Goal: Task Accomplishment & Management: Manage account settings

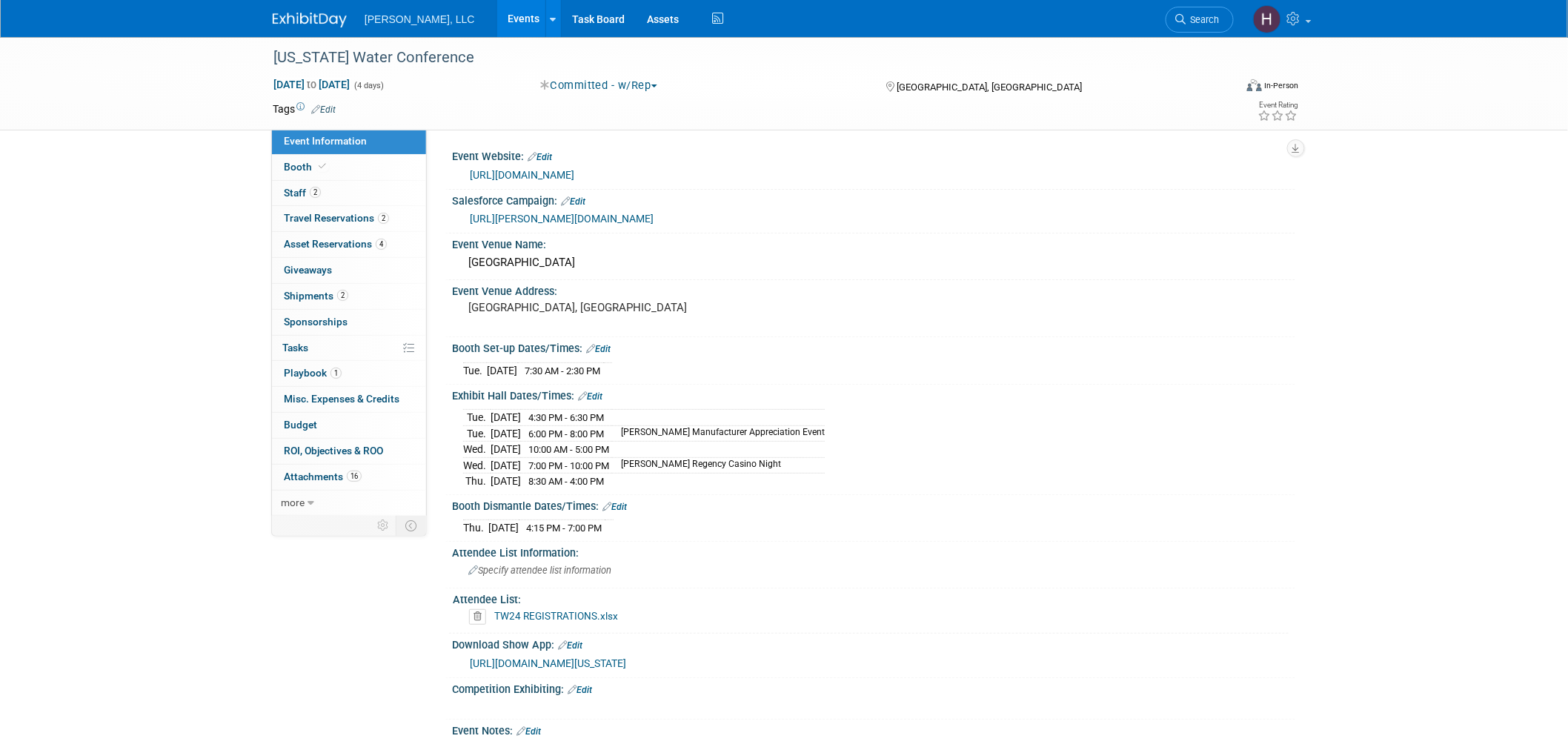
click at [497, 15] on link "Events" at bounding box center [524, 19] width 54 height 37
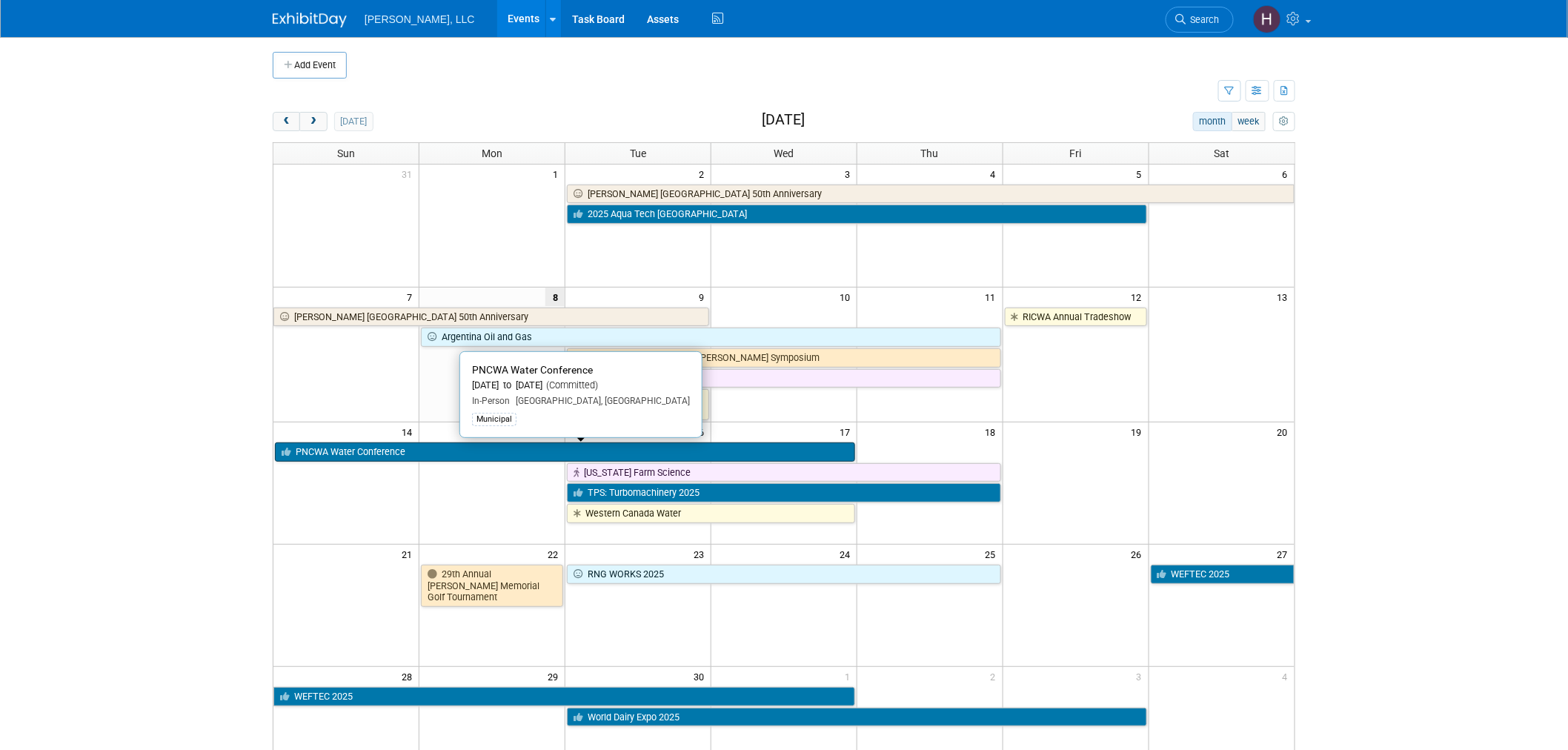
click at [543, 456] on link "PNCWA Water Conference" at bounding box center [565, 452] width 580 height 19
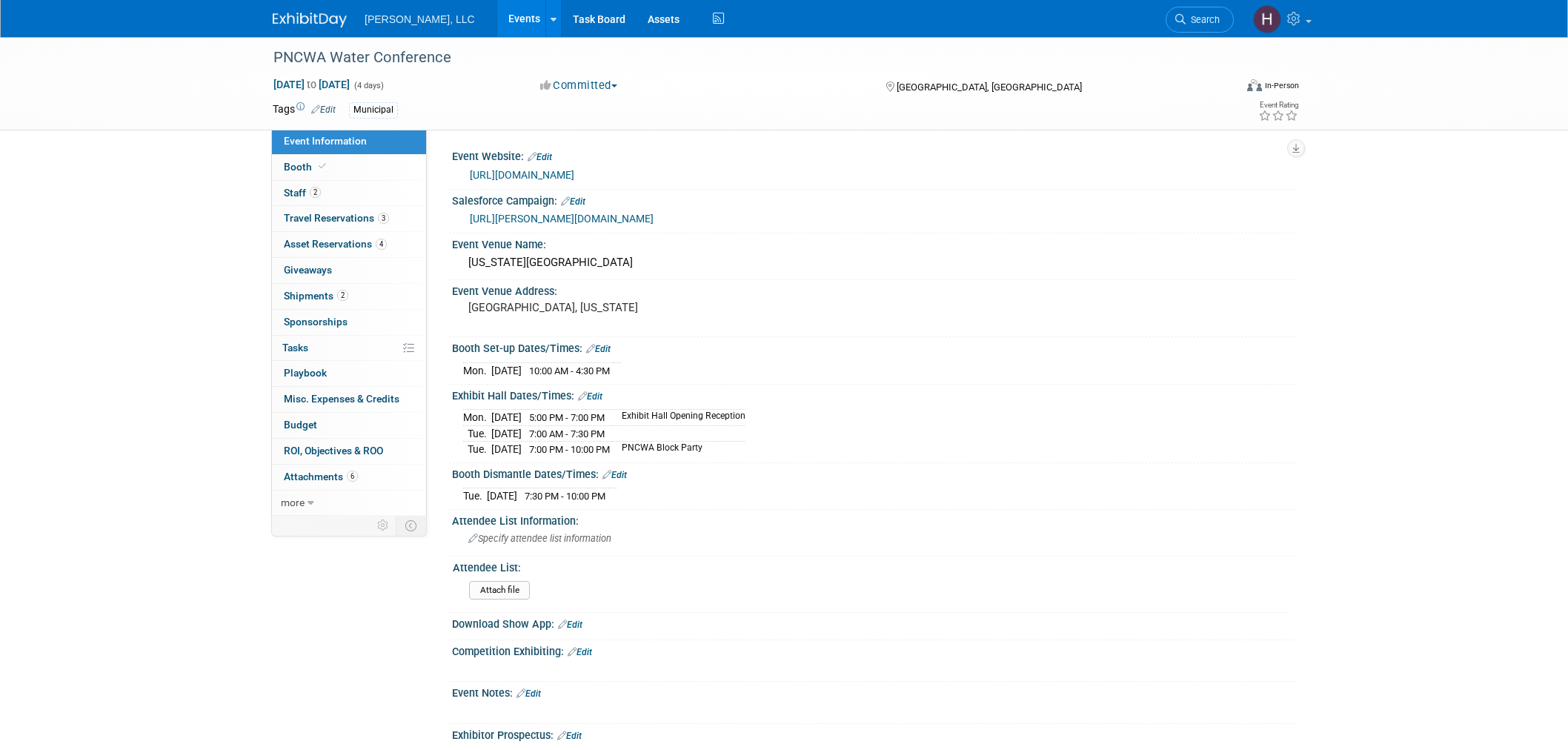
select select "Municipal"
click at [302, 165] on span "Booth" at bounding box center [306, 167] width 45 height 12
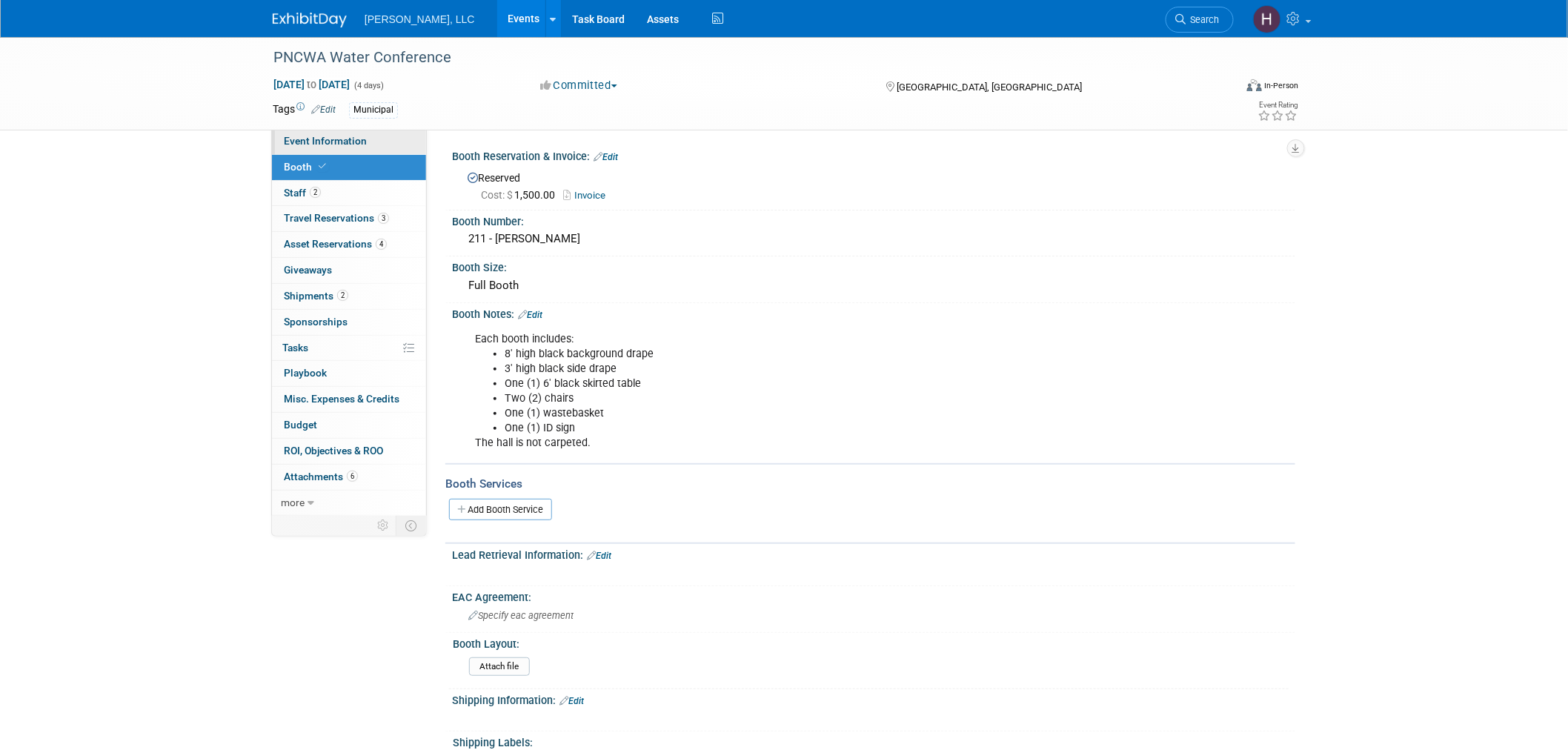
click at [327, 136] on span "Event Information" at bounding box center [325, 141] width 83 height 12
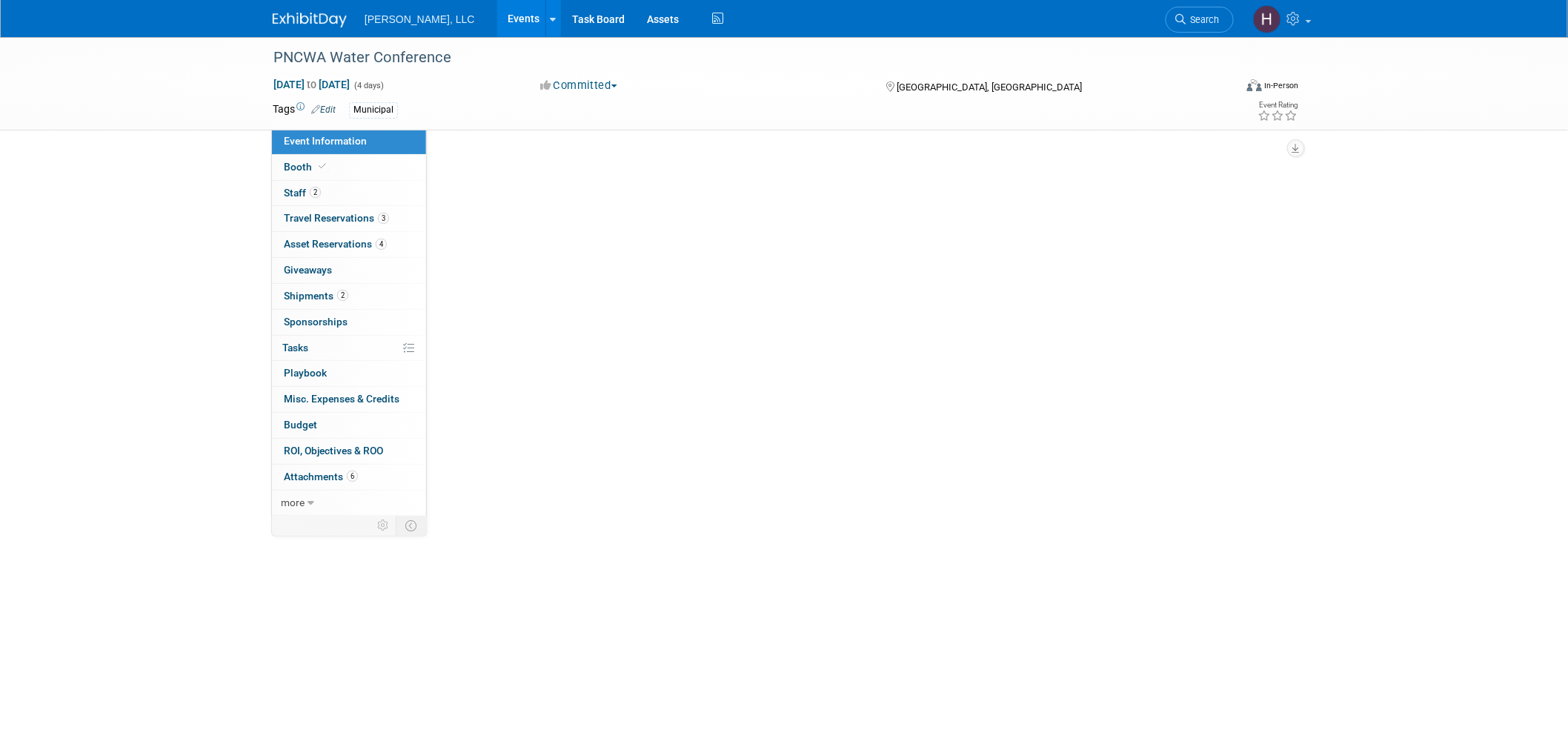
select select "Municipal"
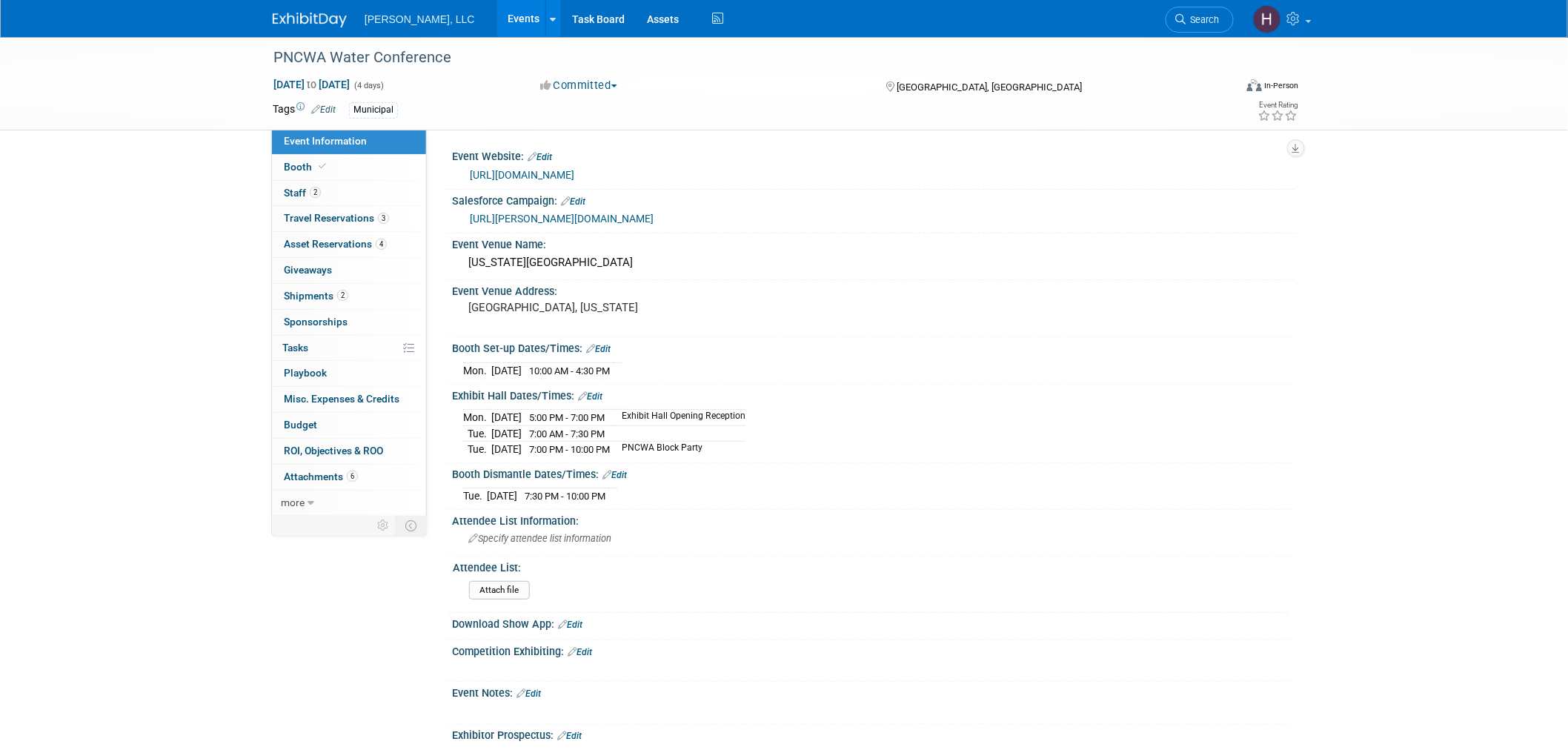
click at [536, 171] on link "https://conference.pncwa.org/" at bounding box center [522, 175] width 105 height 12
click at [357, 292] on link "2 Shipments 2" at bounding box center [349, 297] width 154 height 25
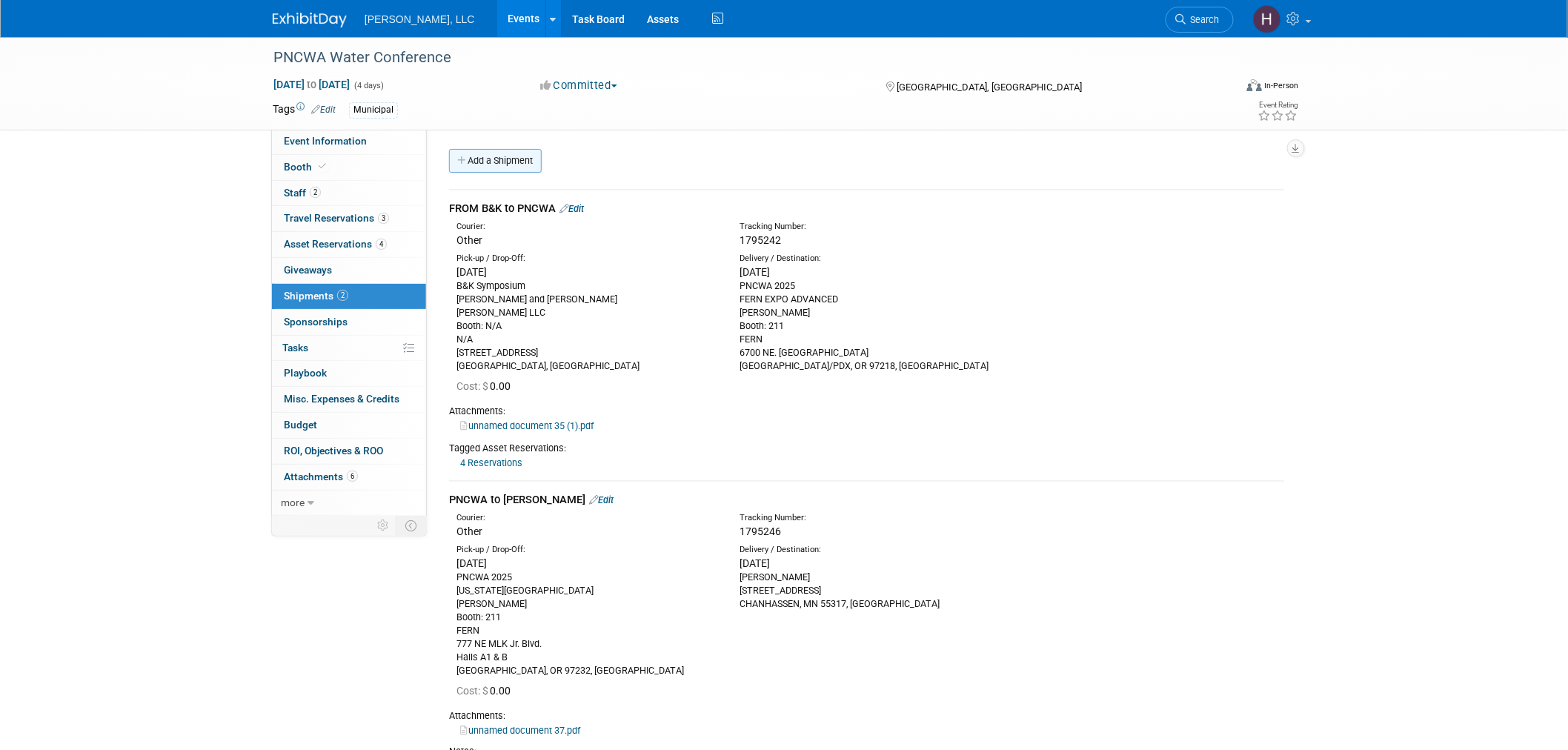
click at [519, 165] on link "Add a Shipment" at bounding box center [496, 161] width 93 height 24
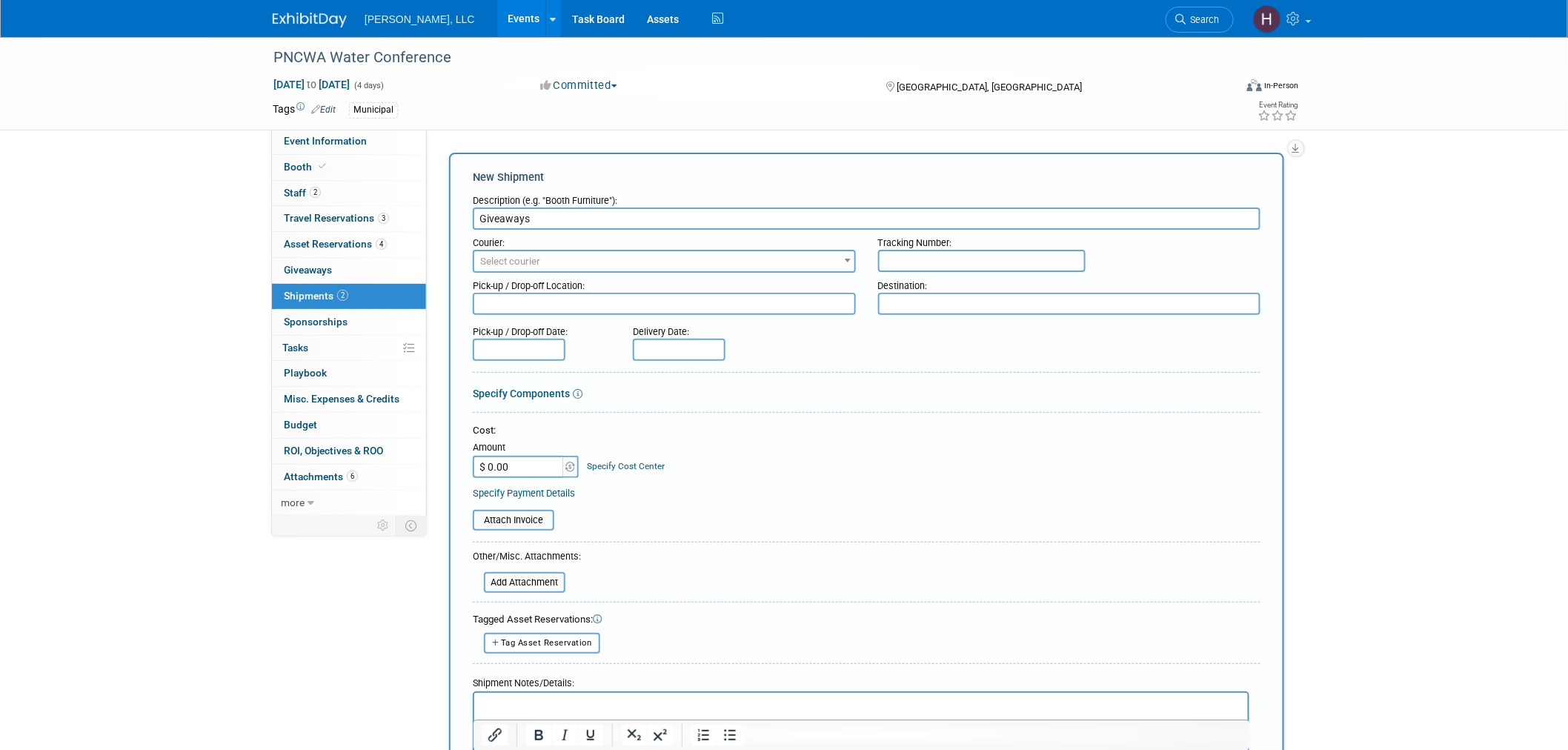
type input "Giveaways"
click at [575, 251] on span "Select courier" at bounding box center [664, 262] width 380 height 21
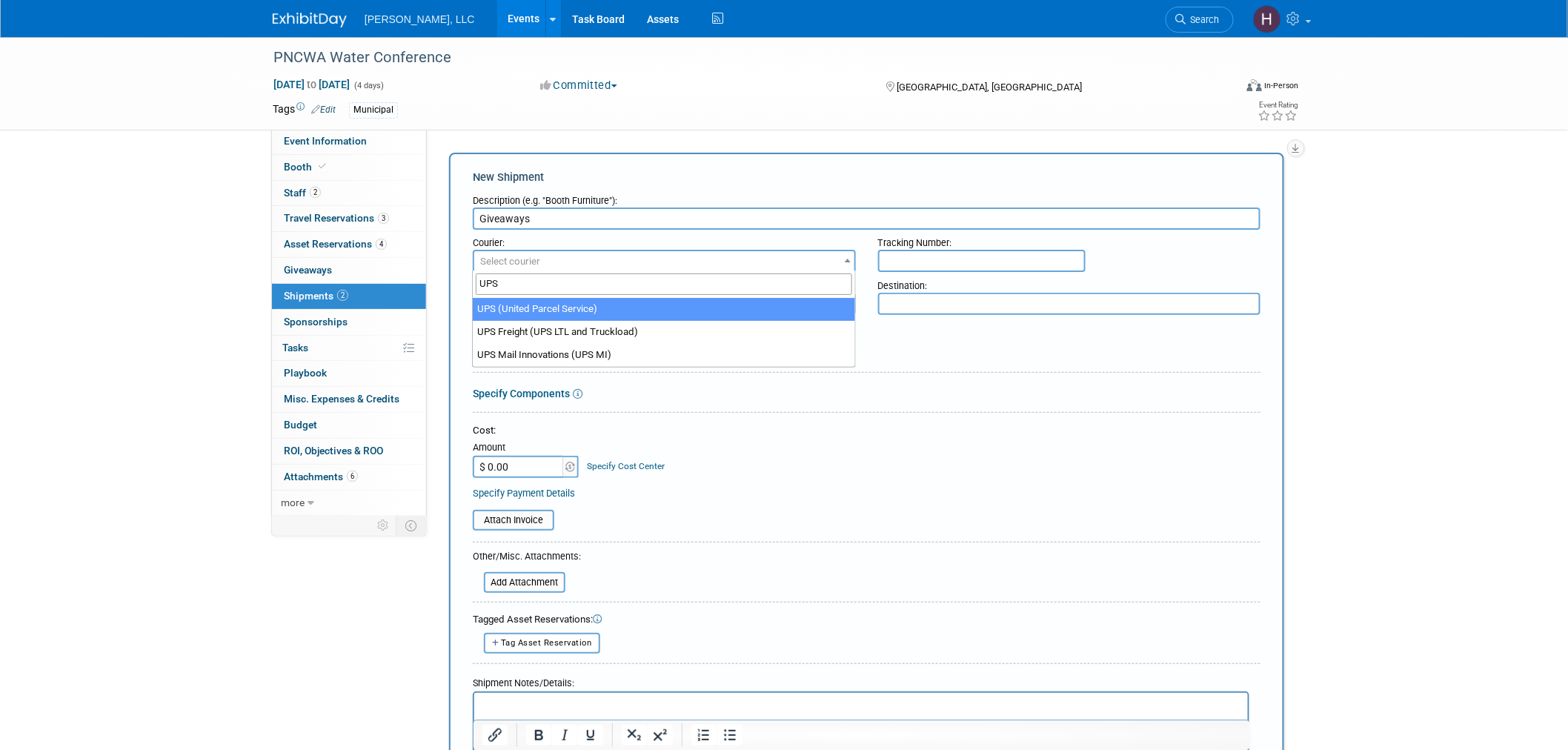
type input "UPS"
select select "508"
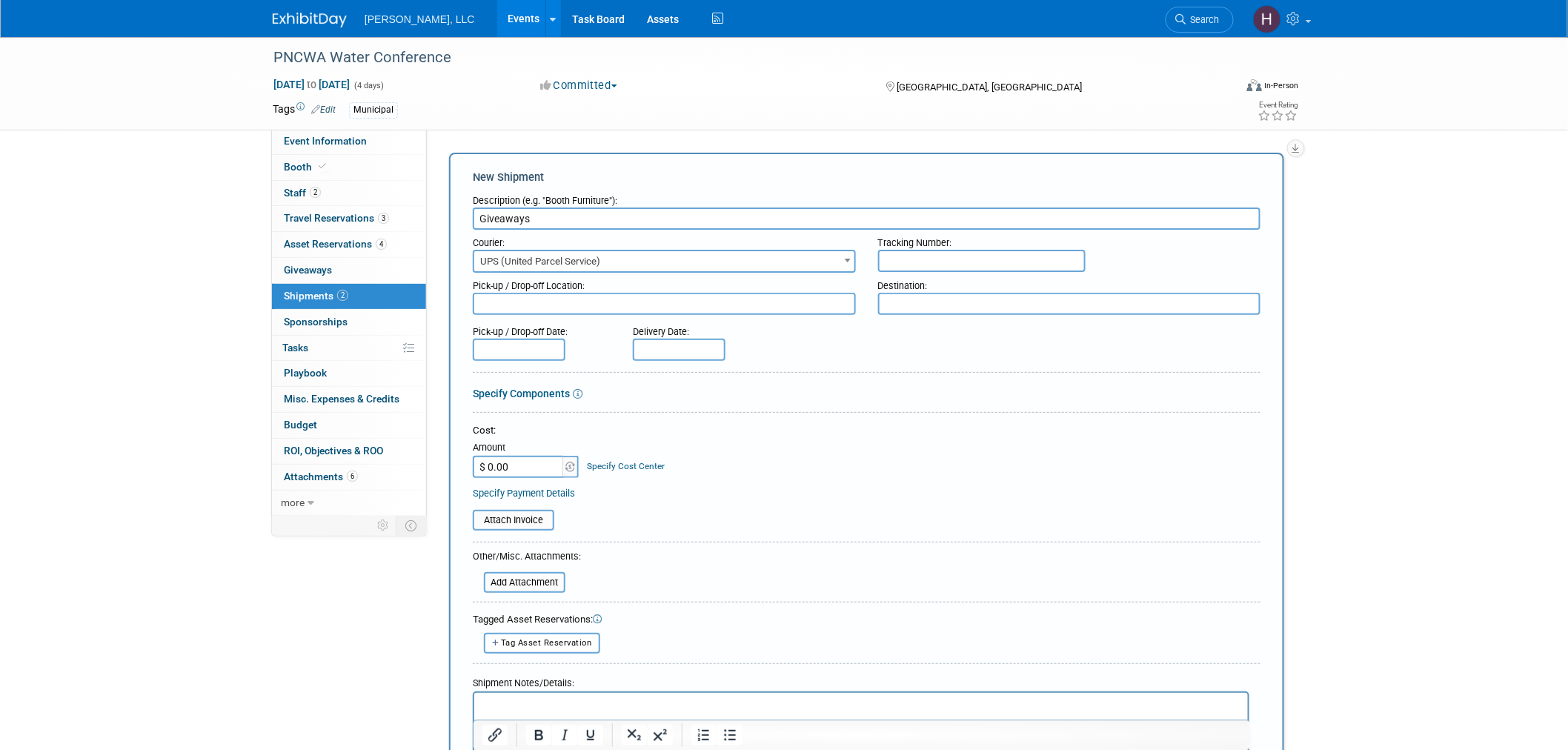
click at [909, 262] on input "text" at bounding box center [982, 261] width 208 height 22
type input "1Z91YF49127614692"
click at [649, 357] on form "Description (e.g. "Booth Furniture"): Giveaways Courier: 007EX 17 Post Service …" at bounding box center [867, 500] width 788 height 624
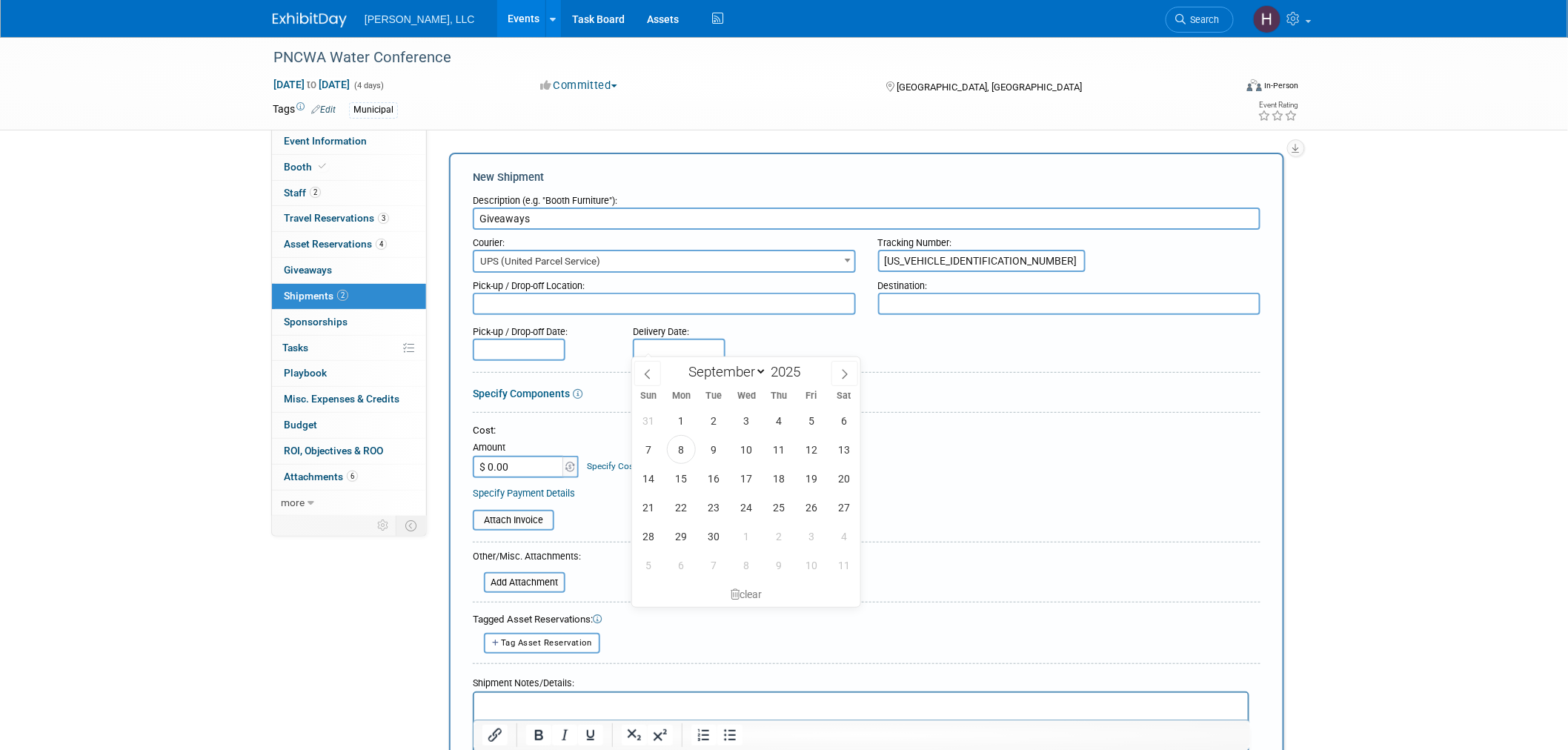
click at [649, 348] on input "text" at bounding box center [679, 350] width 93 height 22
click at [774, 447] on span "11" at bounding box center [779, 449] width 29 height 29
type input "Sep 11, 2025"
click at [534, 349] on input "text" at bounding box center [519, 350] width 93 height 22
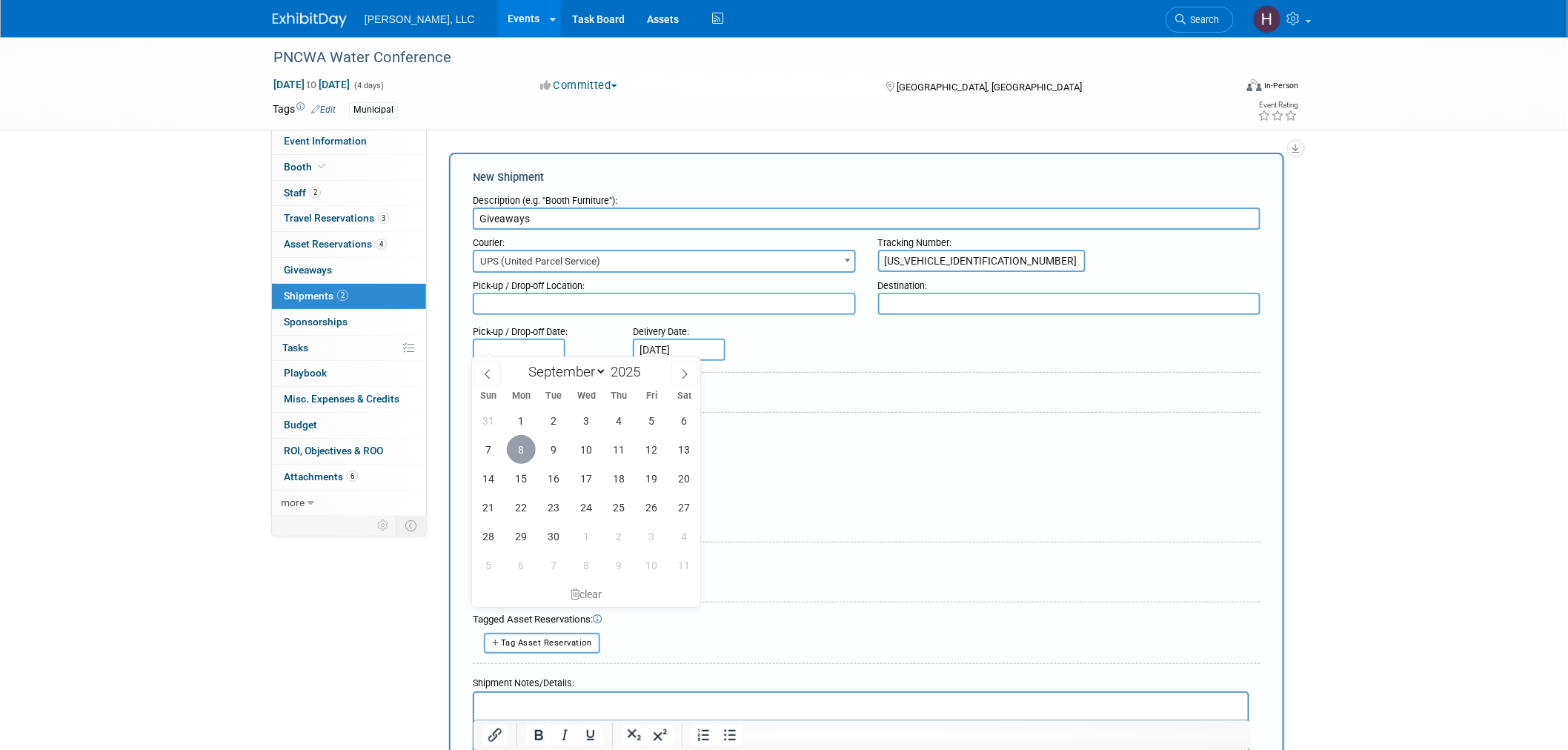
click at [531, 455] on span "8" at bounding box center [521, 449] width 29 height 29
type input "Sep 8, 2025"
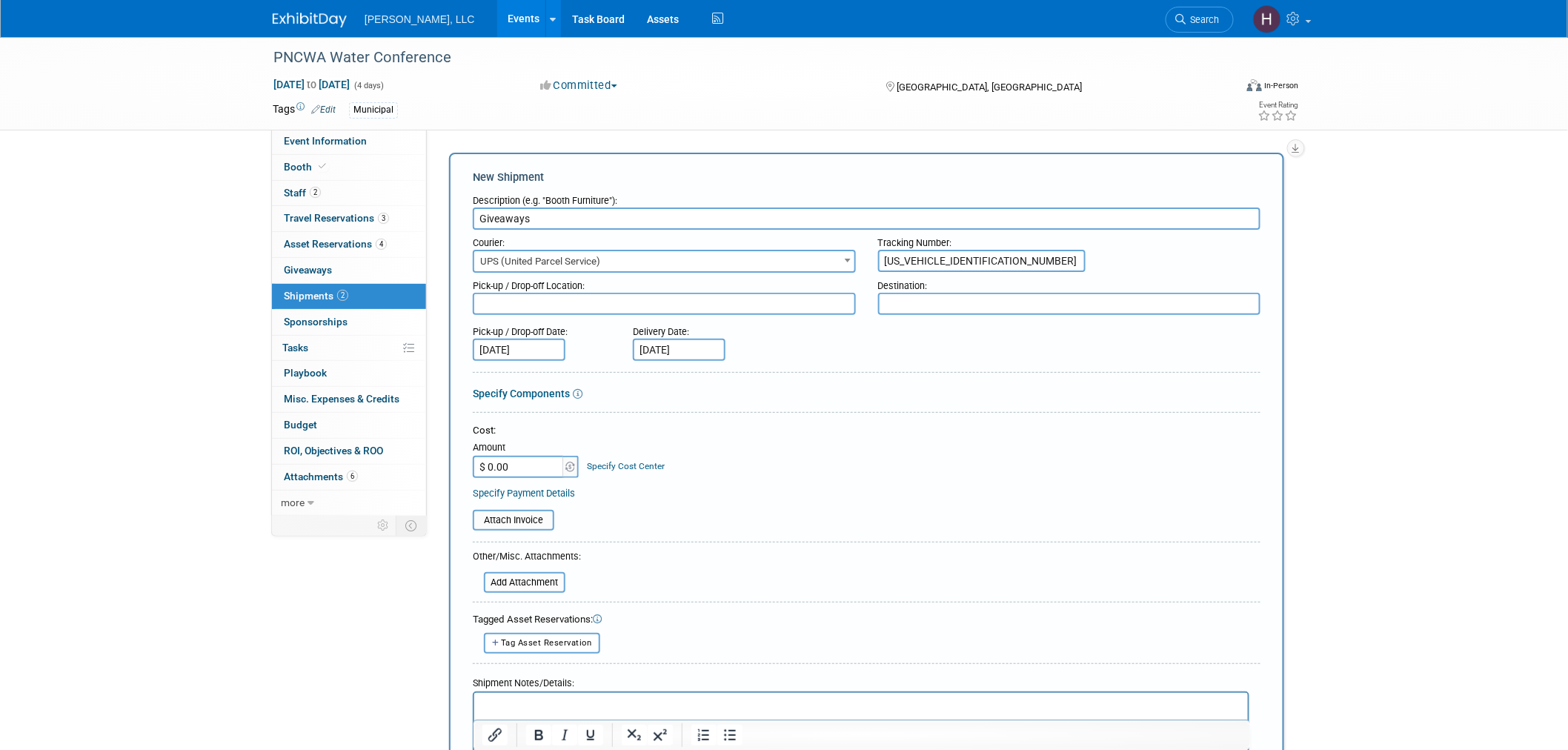
click at [521, 466] on input "$ 0.00" at bounding box center [519, 467] width 93 height 22
click at [913, 295] on textarea at bounding box center [1069, 304] width 383 height 22
paste textarea "PNCWA To: Goble Smapson c/o Fern Fern Expo 6700 NE 59th Place Portland, OR 97218"
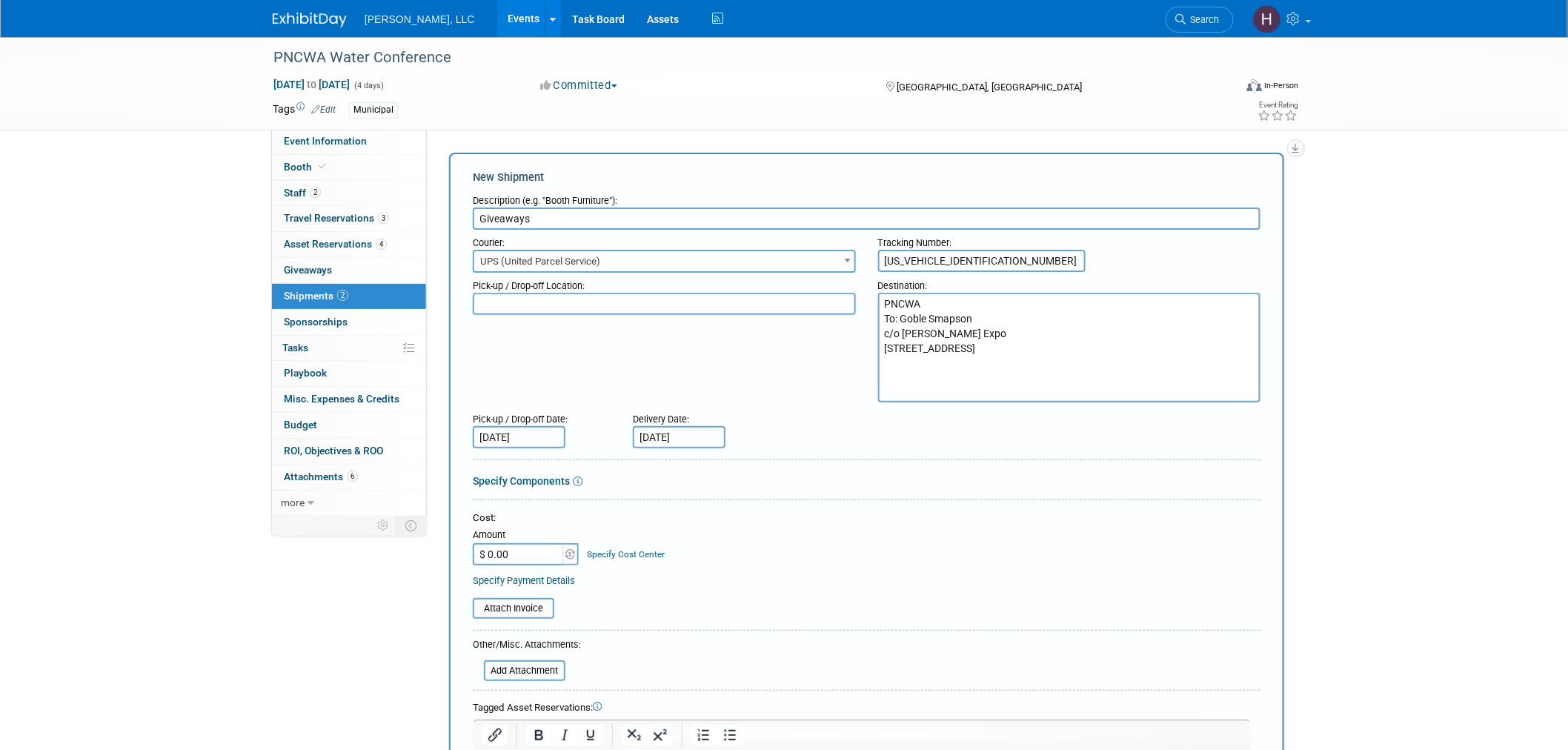
type textarea "PNCWA To: Goble Smapson c/o Fern Fern Expo 6700 NE 59th Place Portland, OR 97218"
click at [735, 357] on div "Pick-up / Drop-off Location: Destination: PNCWA To: Goble Smapson c/o Fern Fern…" at bounding box center [867, 338] width 810 height 130
click at [627, 220] on input "Giveaways" at bounding box center [867, 219] width 788 height 22
type input "Giveaways and Brochures"
click at [851, 411] on div "Pick-up / Drop-off Date: Sep 8, 2025 Delivery Date: Sep 11, 2025" at bounding box center [867, 427] width 810 height 43
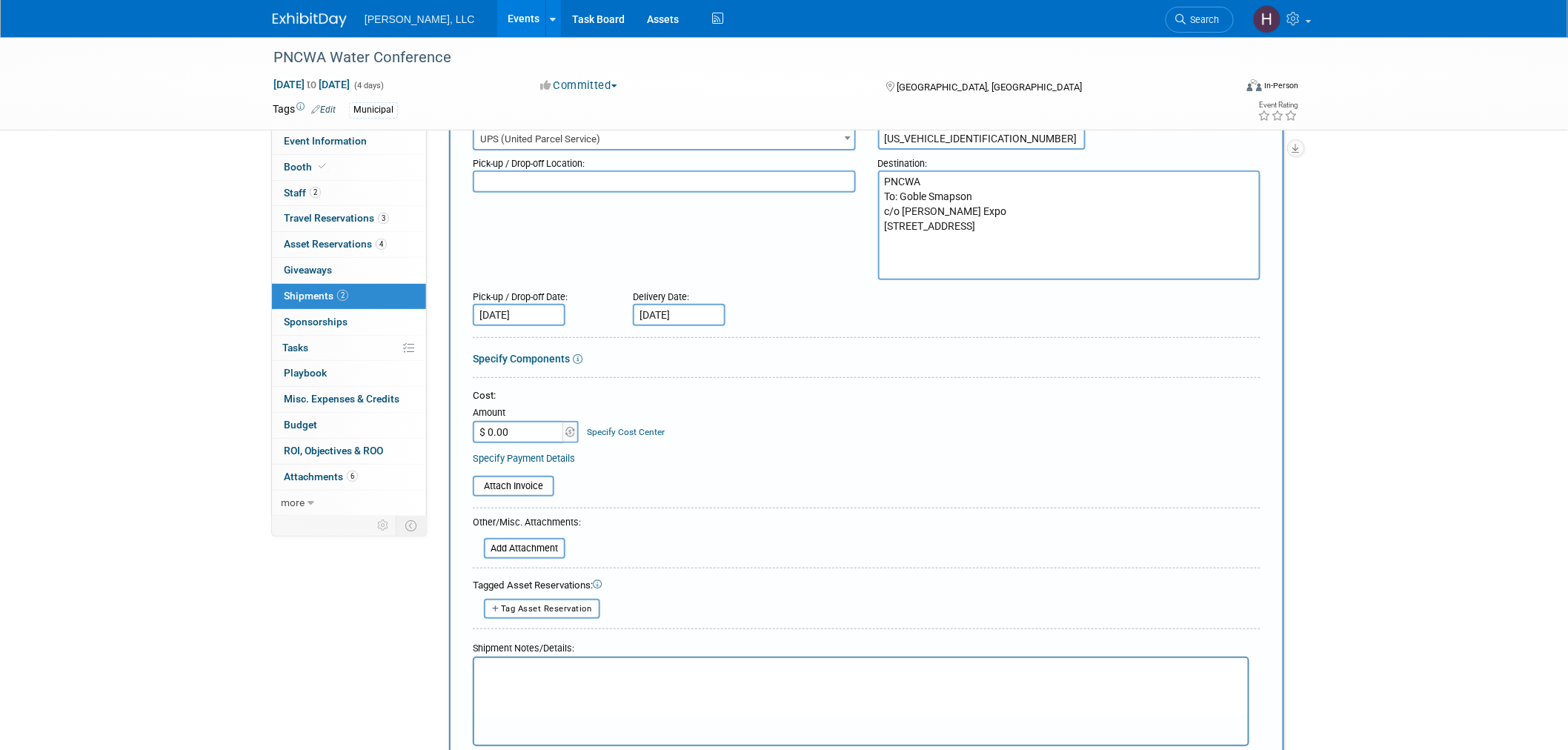
scroll to position [329, 0]
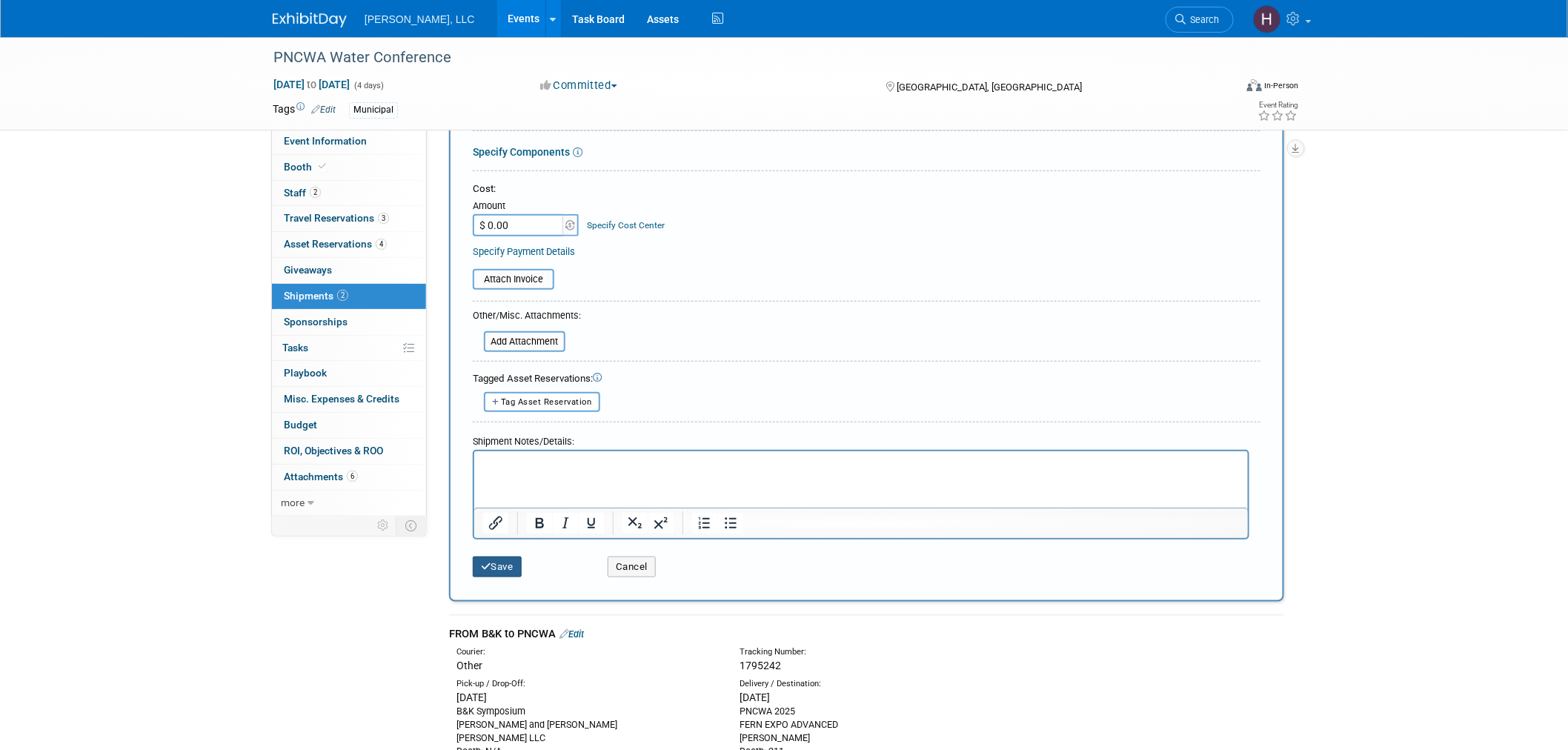
click at [502, 557] on button "Save" at bounding box center [497, 568] width 49 height 21
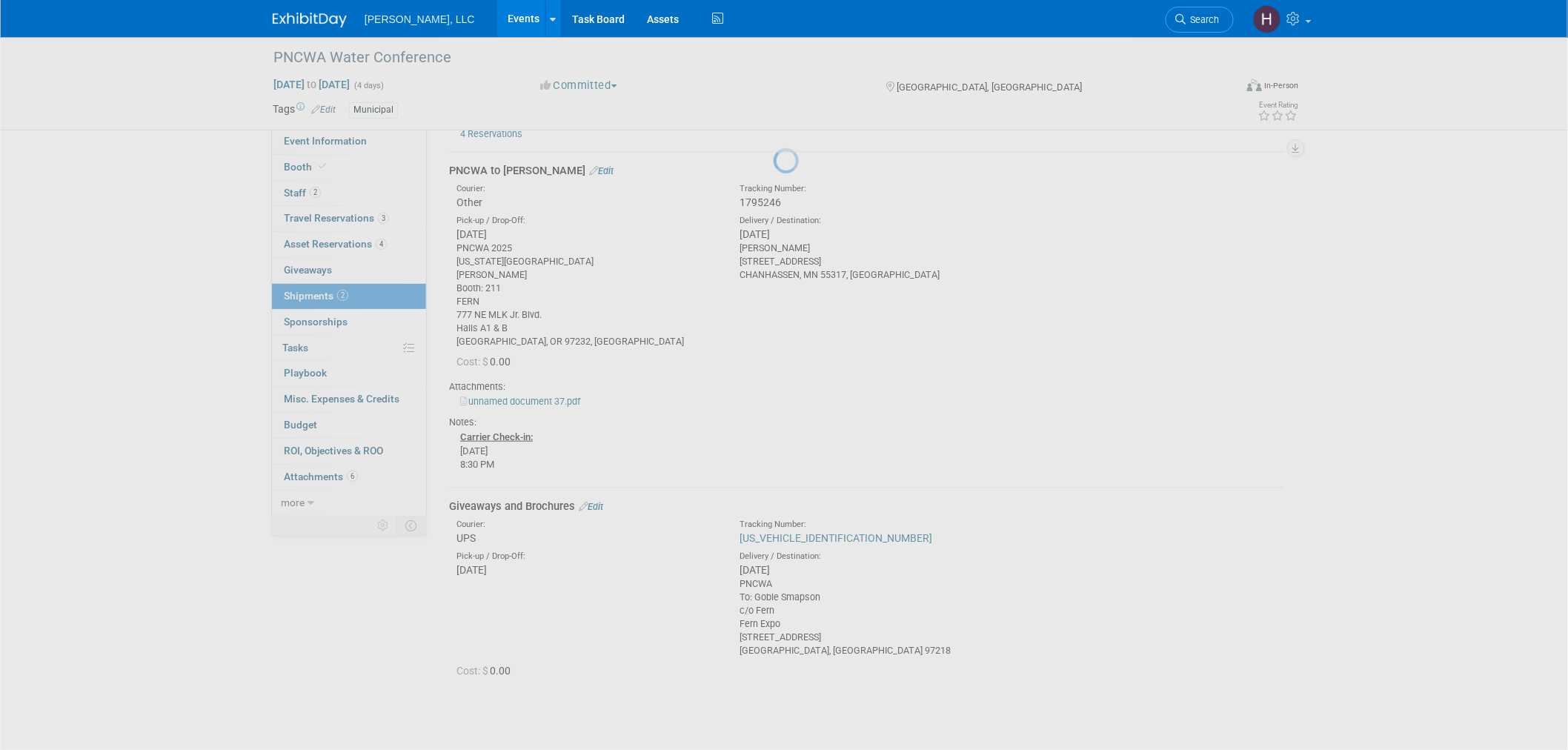
scroll to position [431, 0]
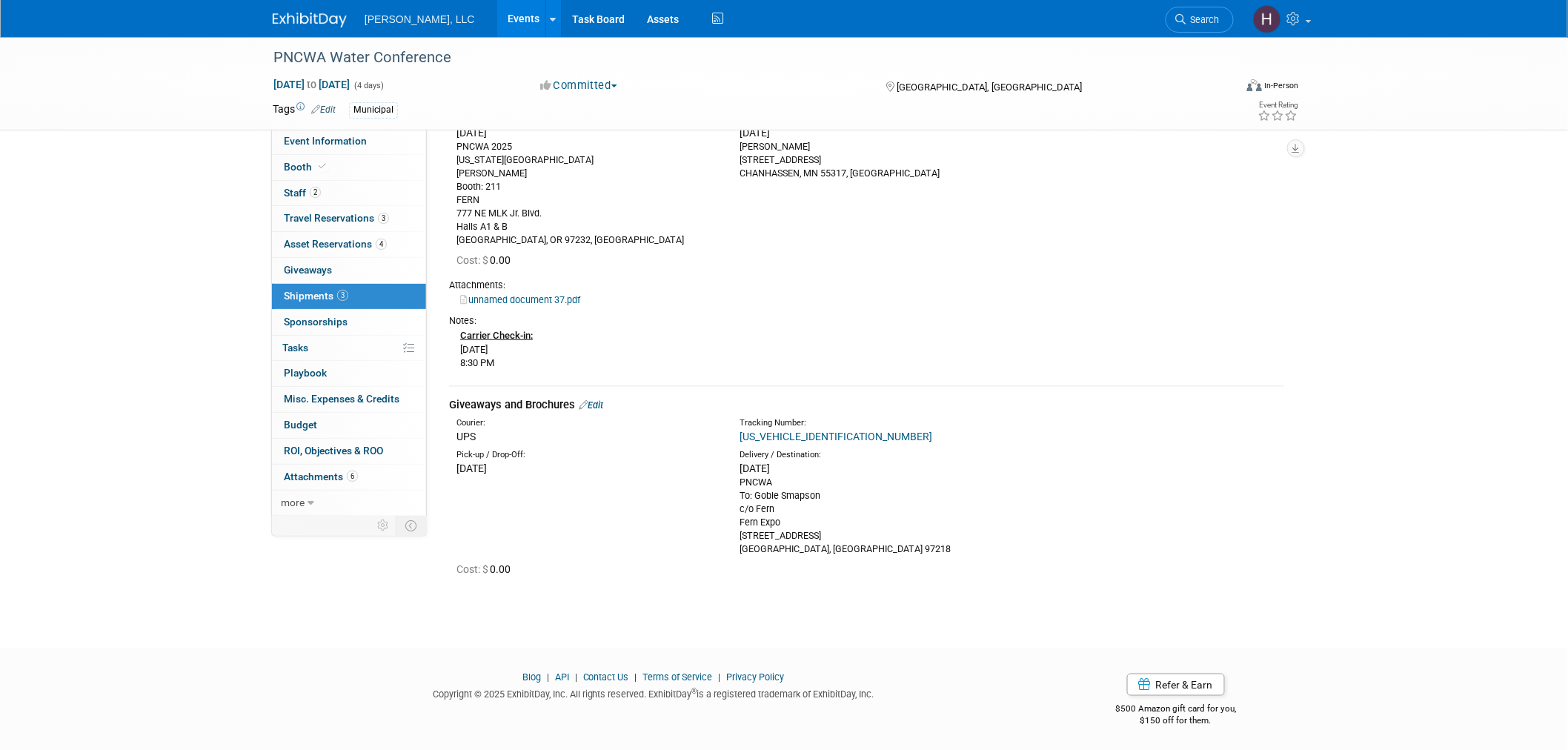
click at [596, 405] on link "Edit" at bounding box center [590, 405] width 25 height 11
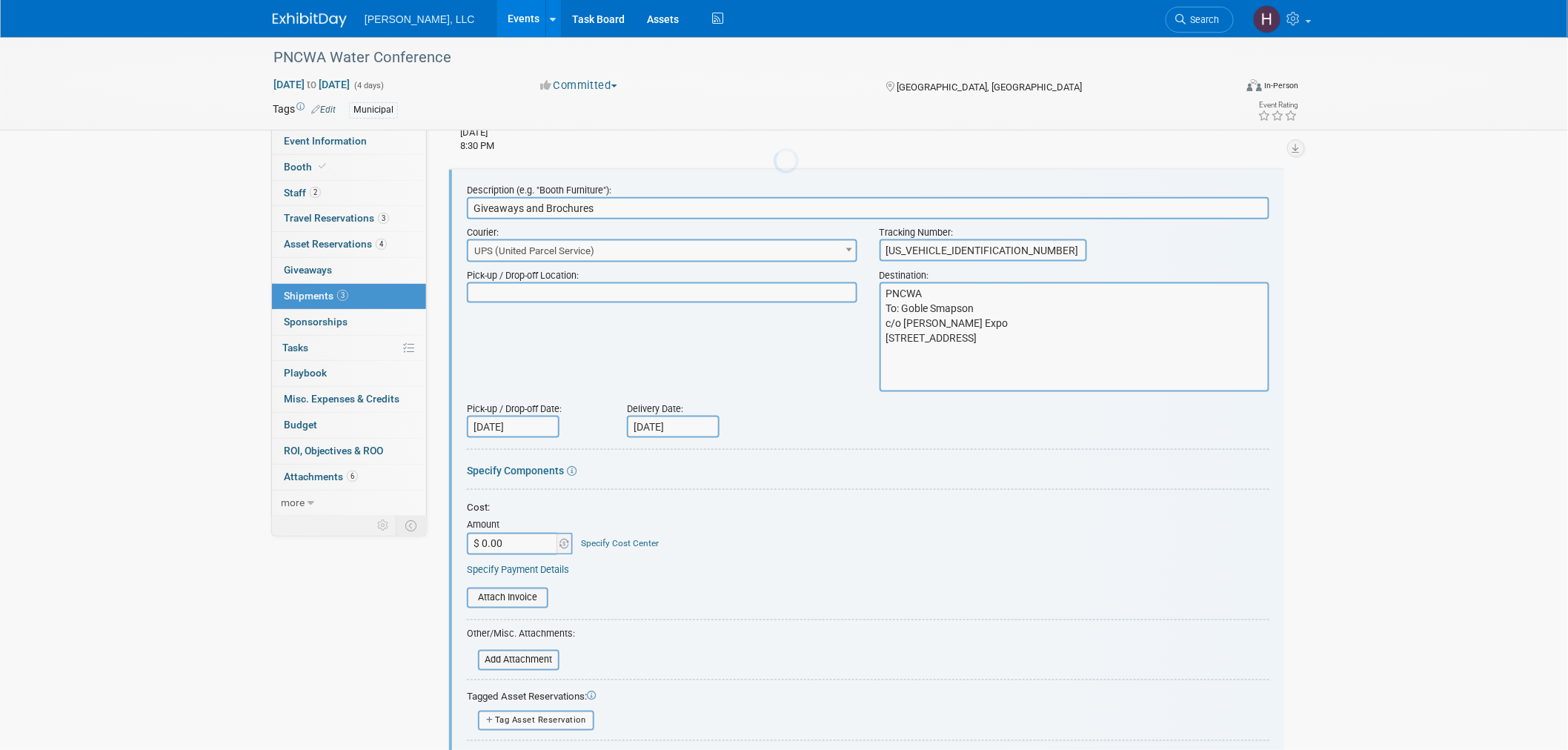
scroll to position [0, 0]
click at [1054, 241] on input "1Z91YF49127614692" at bounding box center [984, 250] width 208 height 22
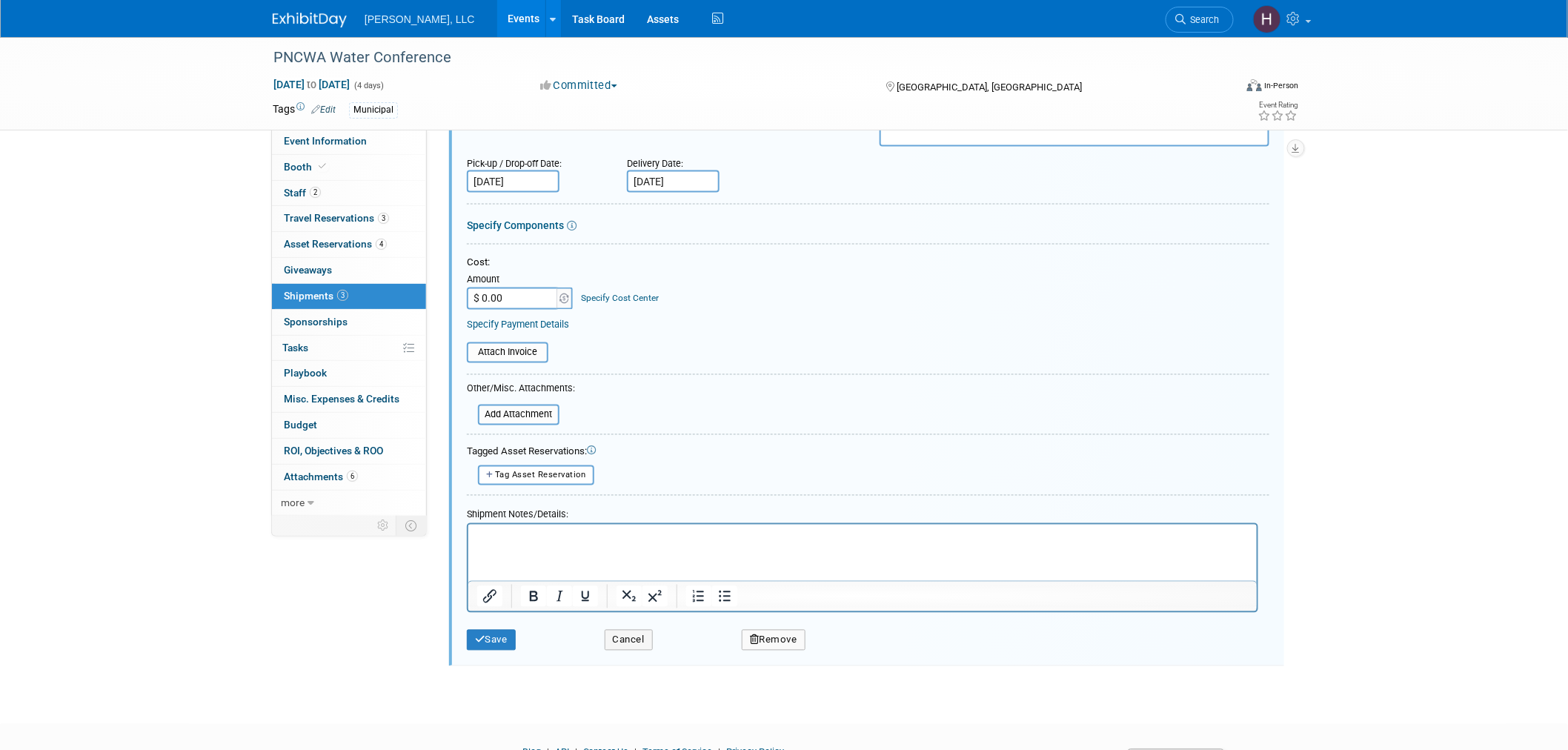
scroll to position [895, 0]
type input "1Z91YF491276141692"
drag, startPoint x: 484, startPoint y: 636, endPoint x: 468, endPoint y: 636, distance: 16.0
click at [484, 636] on button "Save" at bounding box center [491, 639] width 49 height 21
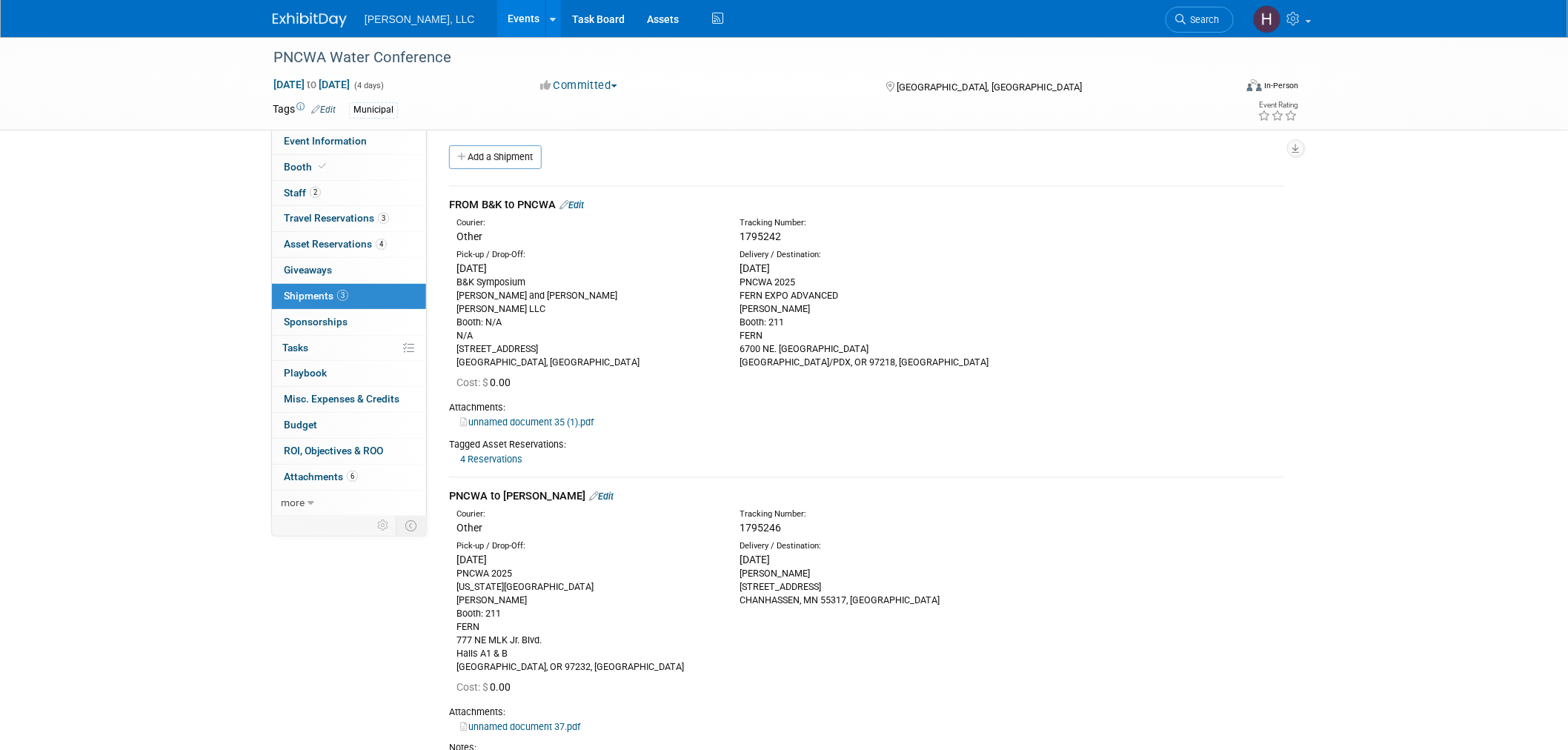
scroll to position [0, 0]
click at [497, 18] on link "Events" at bounding box center [524, 19] width 54 height 37
